Goal: Navigation & Orientation: Find specific page/section

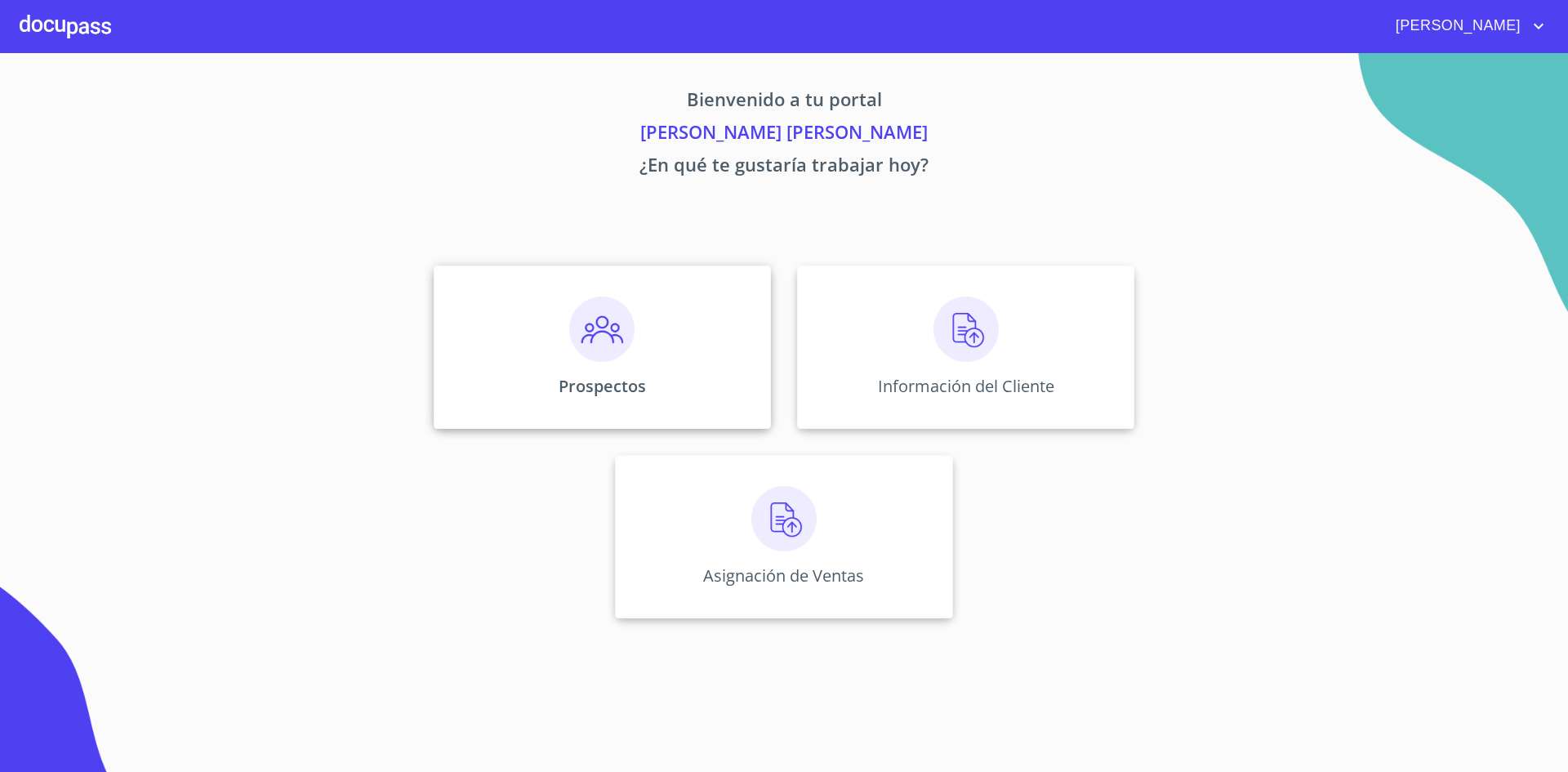
click at [619, 370] on div "Prospectos" at bounding box center [602, 348] width 337 height 164
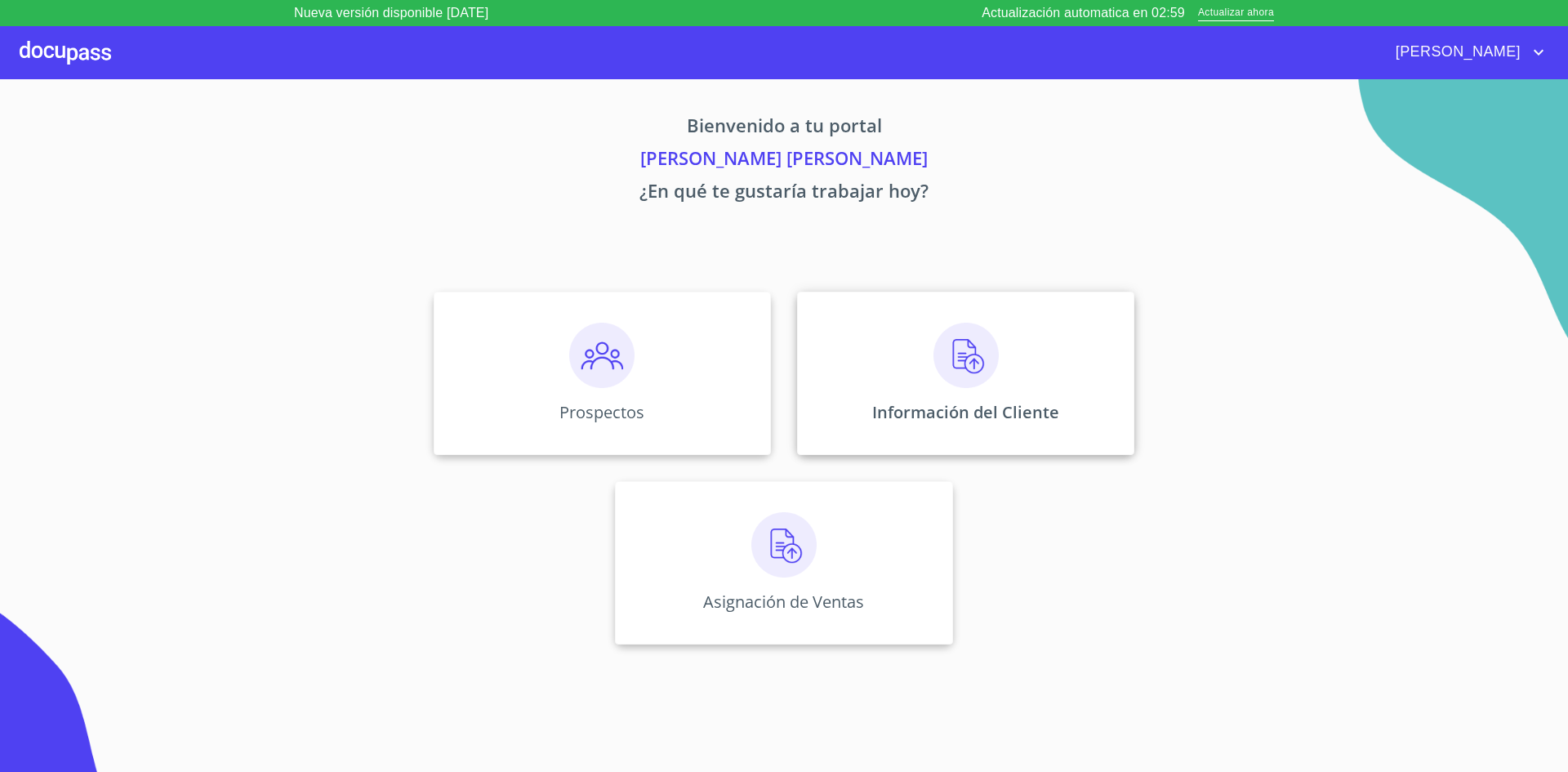
click at [982, 371] on img at bounding box center [965, 355] width 65 height 65
click at [813, 595] on p "Asignación de Ventas" at bounding box center [783, 601] width 169 height 22
click at [607, 415] on p "Prospectos" at bounding box center [603, 412] width 88 height 22
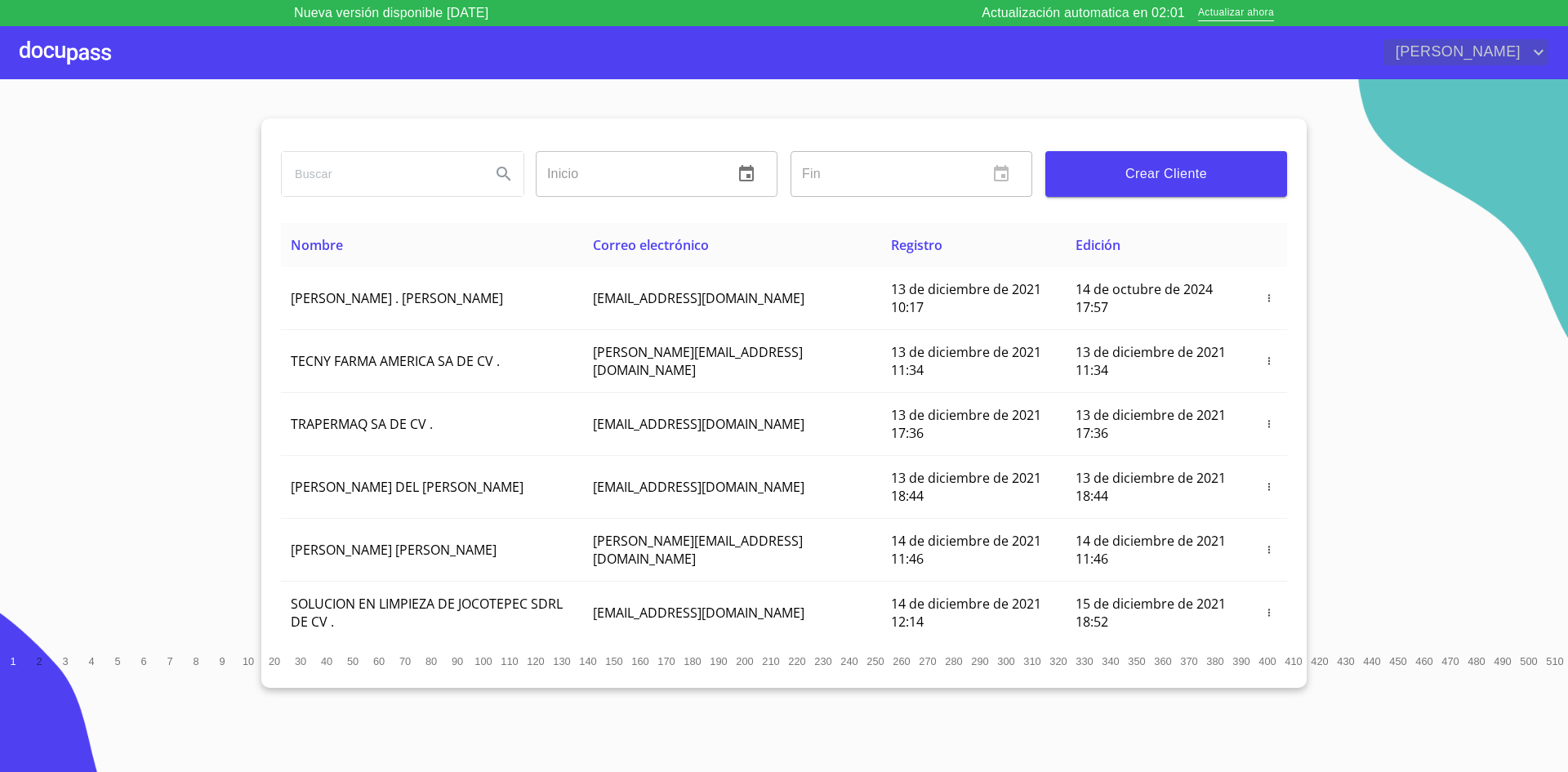
click at [1510, 50] on span "[PERSON_NAME]" at bounding box center [1456, 52] width 146 height 26
click at [1437, 48] on div at bounding box center [784, 386] width 1568 height 772
click at [1447, 55] on span "[PERSON_NAME]" at bounding box center [1456, 52] width 146 height 26
click at [1538, 137] on div at bounding box center [784, 386] width 1568 height 772
click at [1543, 56] on icon "account of current user" at bounding box center [1538, 53] width 20 height 20
